Goal: Transaction & Acquisition: Purchase product/service

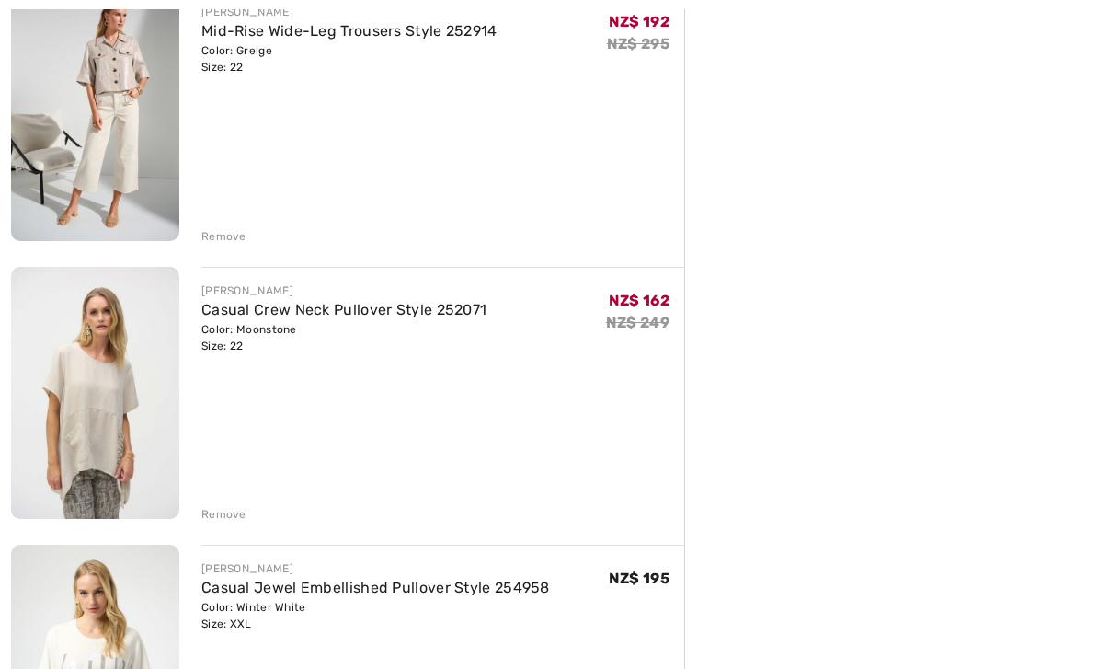
scroll to position [531, 0]
click at [121, 391] on img at bounding box center [95, 393] width 168 height 252
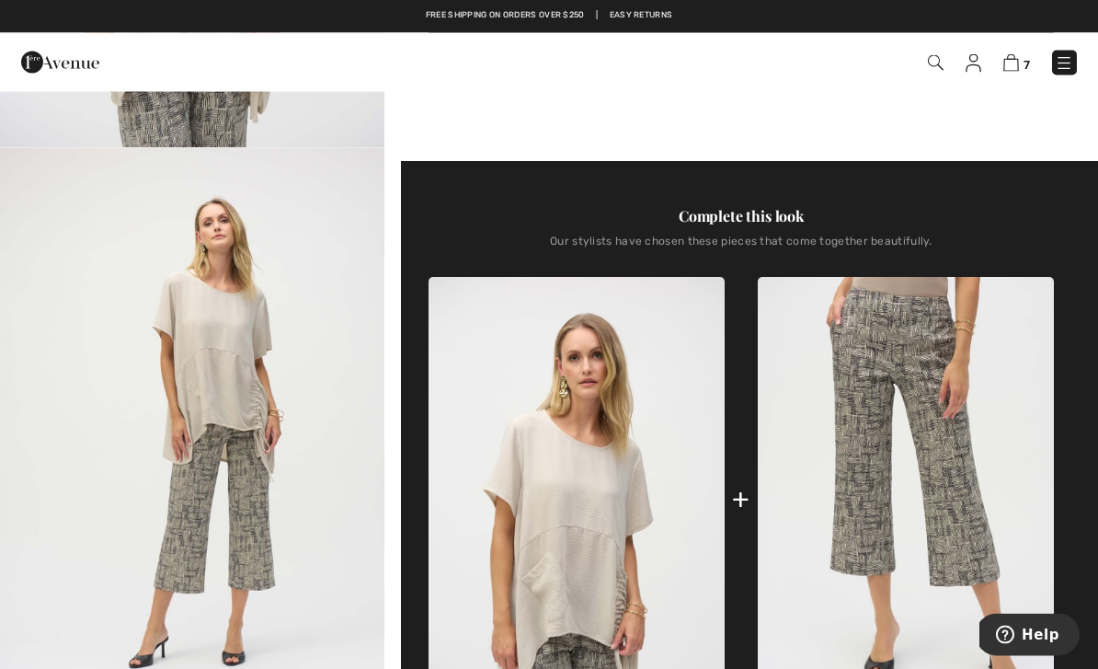
scroll to position [507, 0]
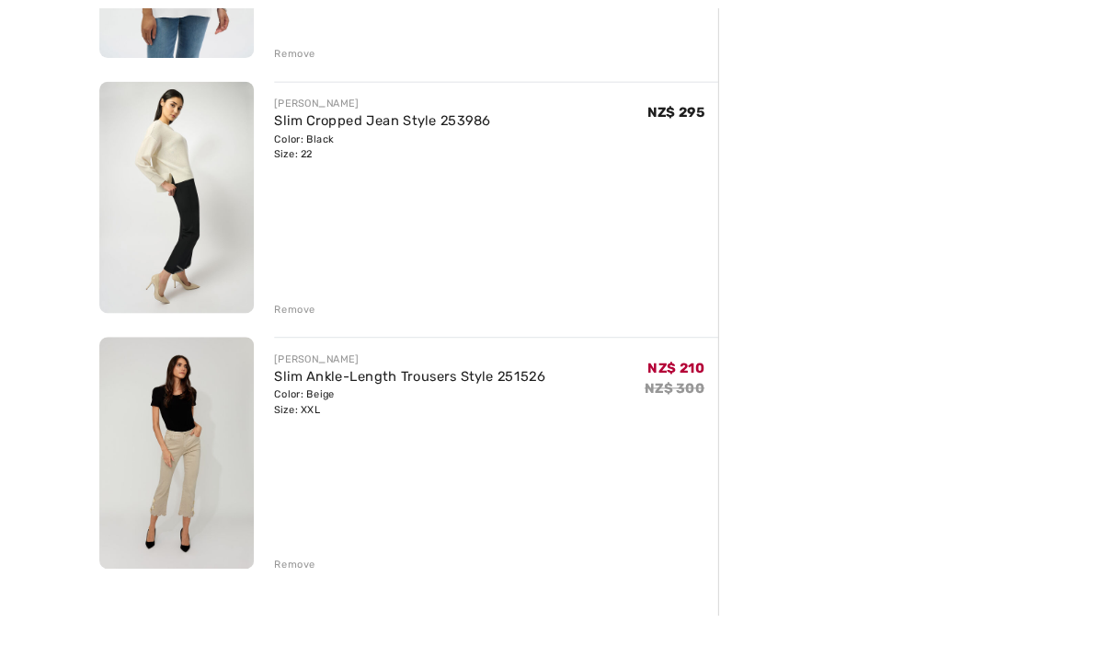
scroll to position [1660, 0]
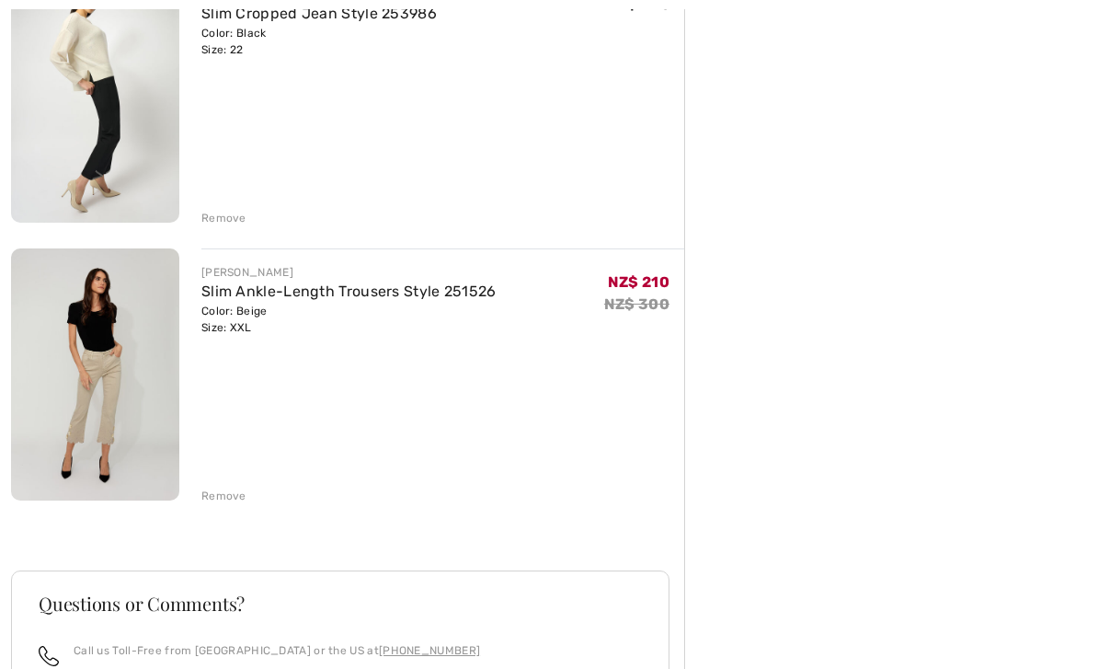
click at [283, 293] on link "Slim Ankle-Length Trousers Style 251526" at bounding box center [348, 290] width 295 height 17
